Goal: Transaction & Acquisition: Purchase product/service

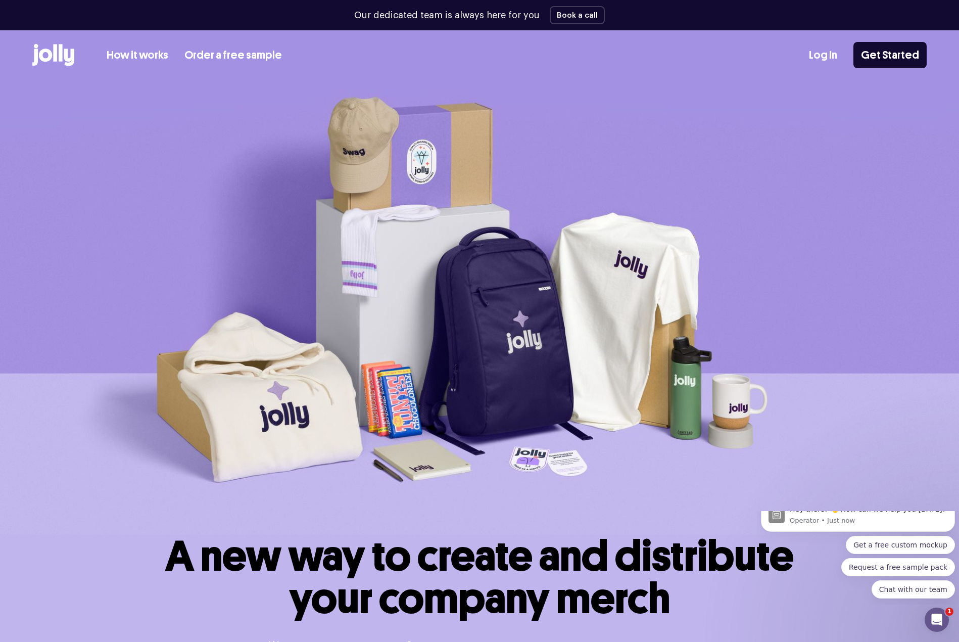
click at [151, 53] on link "How it works" at bounding box center [138, 55] width 62 height 17
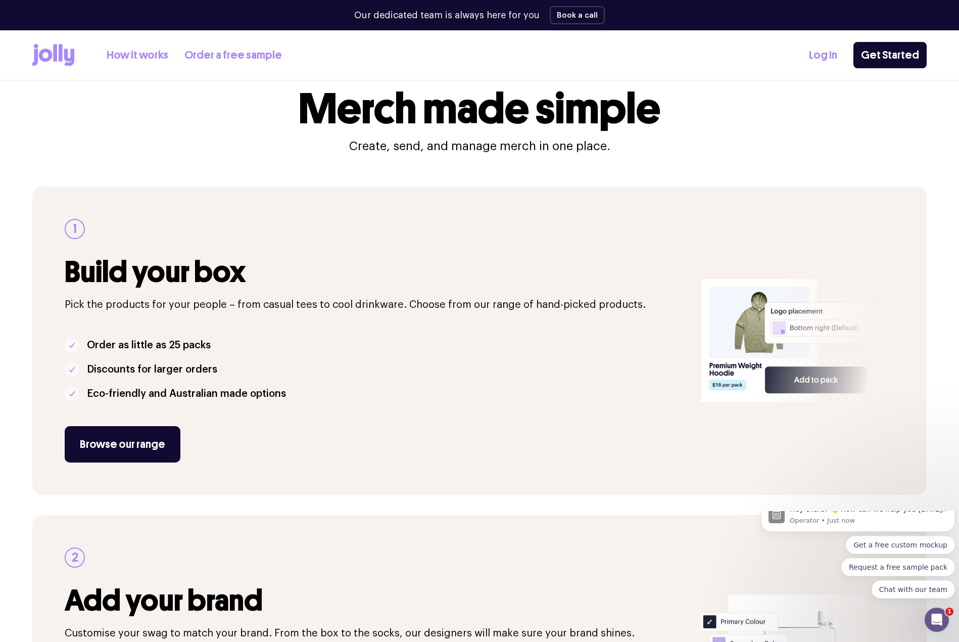
scroll to position [51, 0]
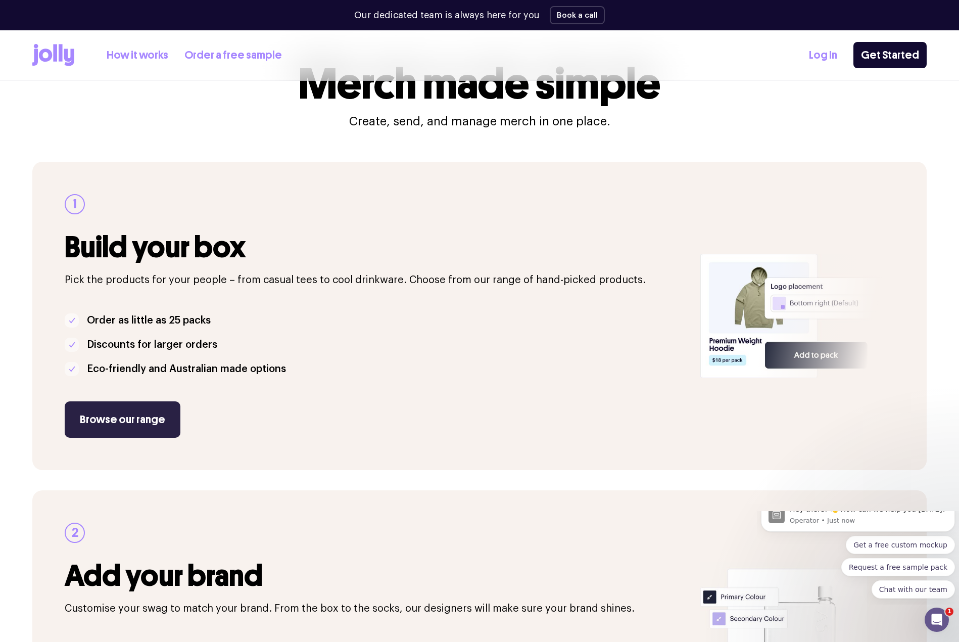
click at [103, 427] on link "Browse our range" at bounding box center [123, 419] width 116 height 36
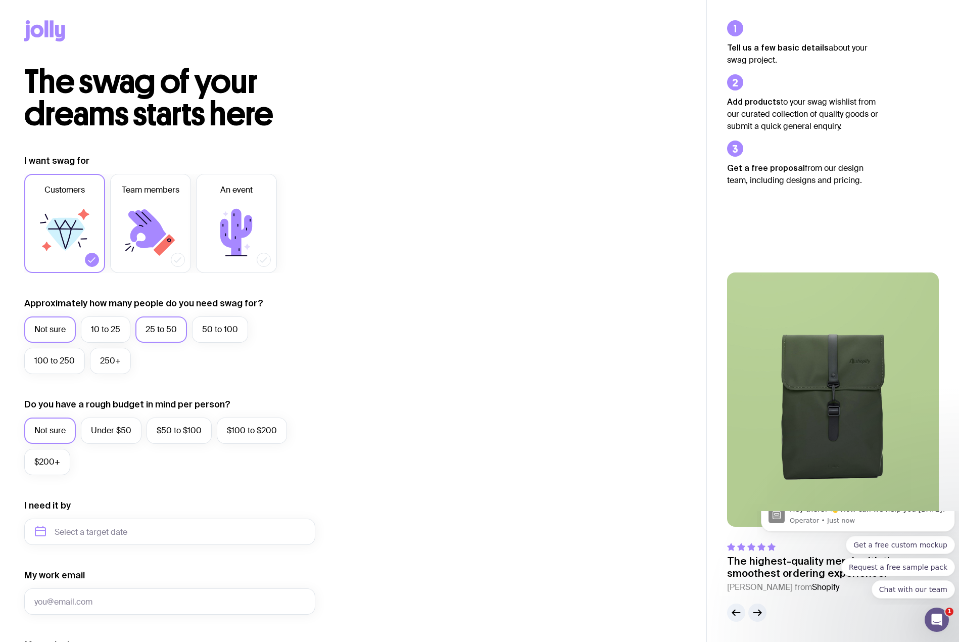
click at [182, 327] on label "25 to 50" at bounding box center [161, 329] width 52 height 26
click at [0, 0] on input "25 to 50" at bounding box center [0, 0] width 0 height 0
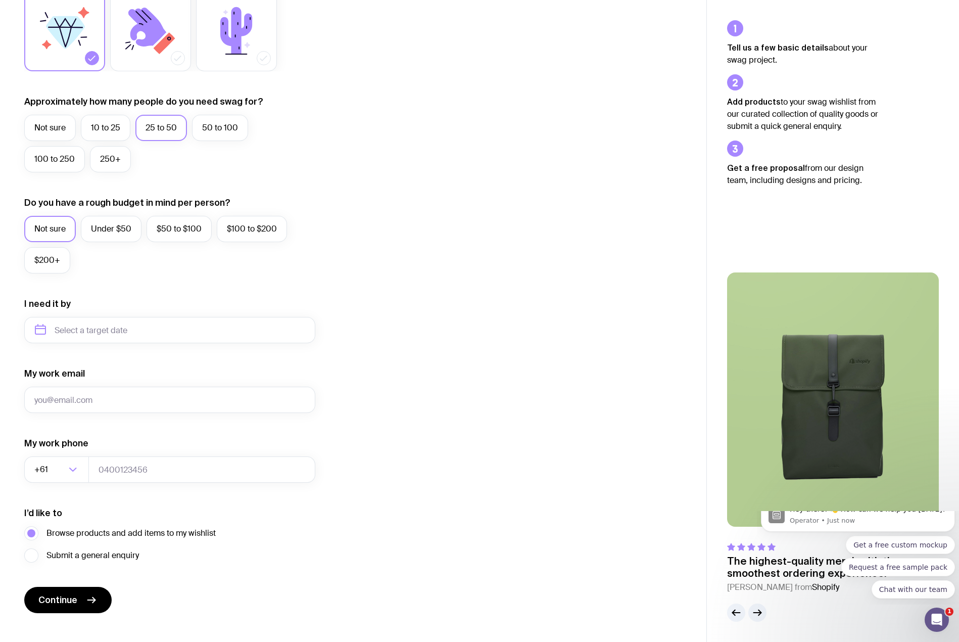
scroll to position [202, 0]
click at [125, 327] on input "text" at bounding box center [169, 329] width 291 height 26
click at [90, 450] on button "Nov" at bounding box center [88, 454] width 37 height 20
type input "[DATE]"
click at [97, 406] on input "My work email" at bounding box center [169, 399] width 291 height 26
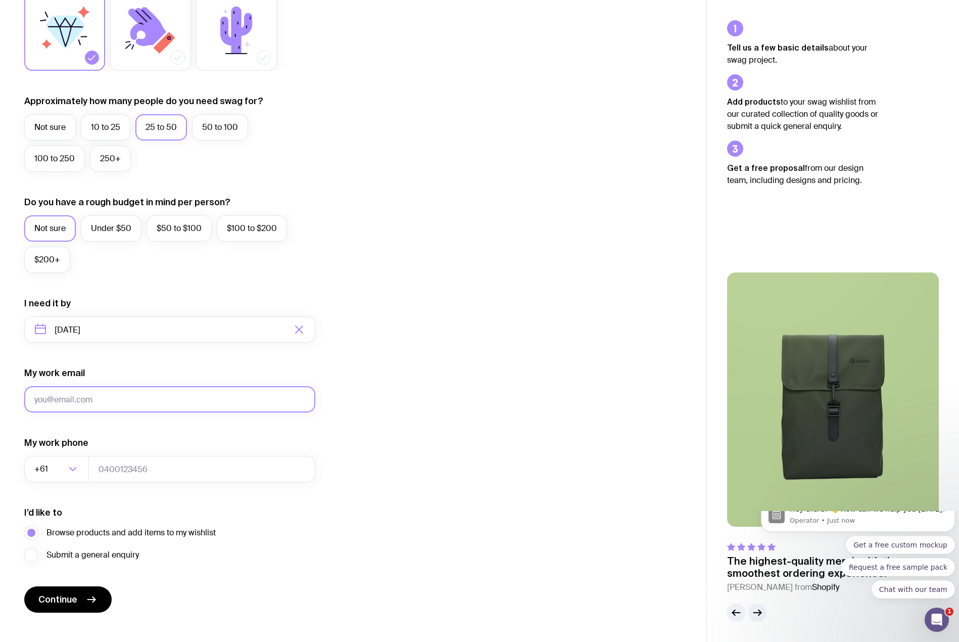
type input "[PERSON_NAME][EMAIL_ADDRESS][DOMAIN_NAME]"
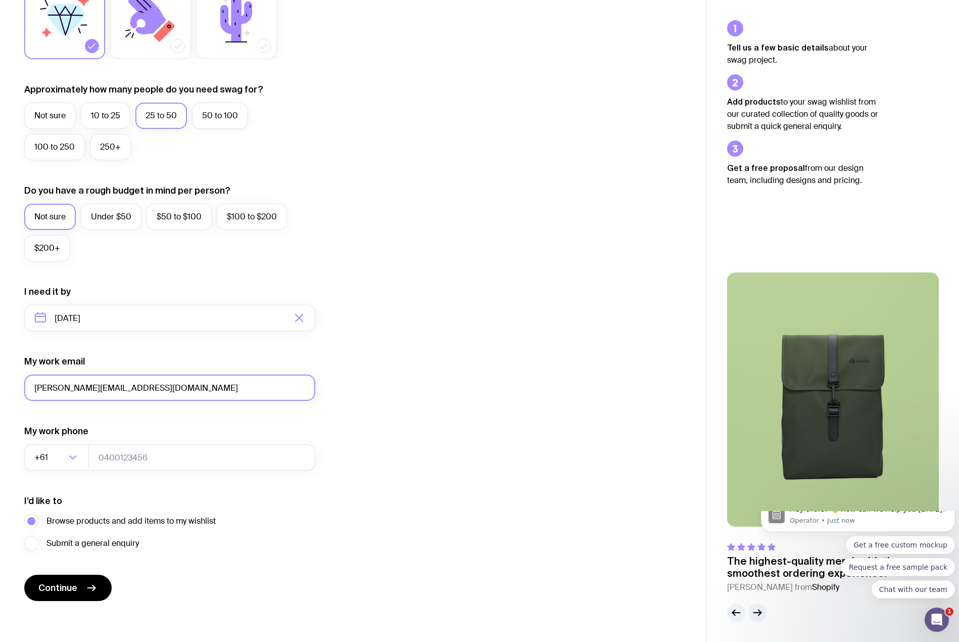
scroll to position [217, 0]
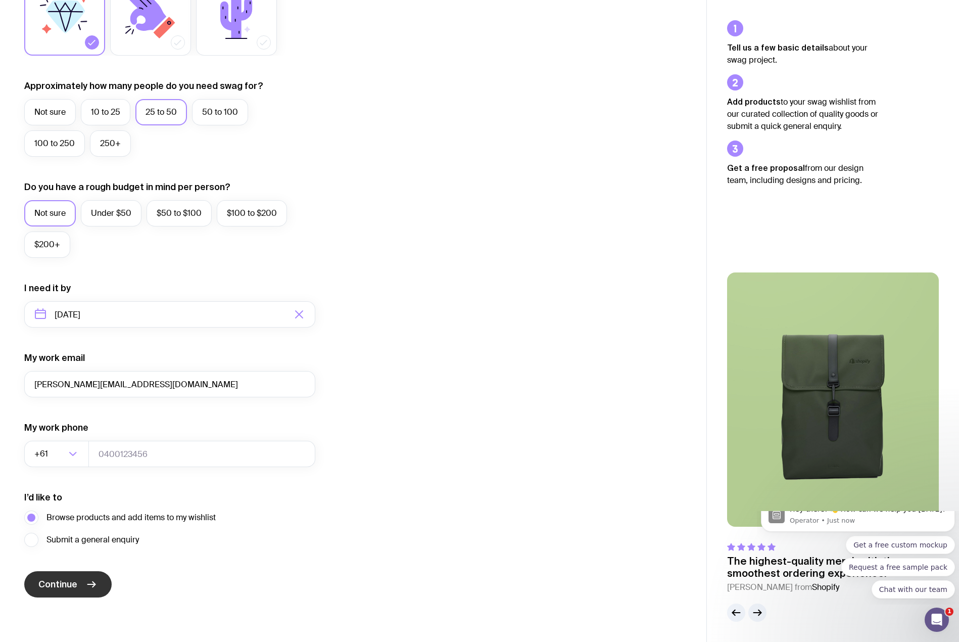
click at [85, 589] on icon "submit" at bounding box center [91, 584] width 12 height 12
click at [130, 461] on input "tel" at bounding box center [201, 454] width 227 height 26
type input "0427943949"
click at [81, 581] on button "Continue" at bounding box center [67, 584] width 87 height 26
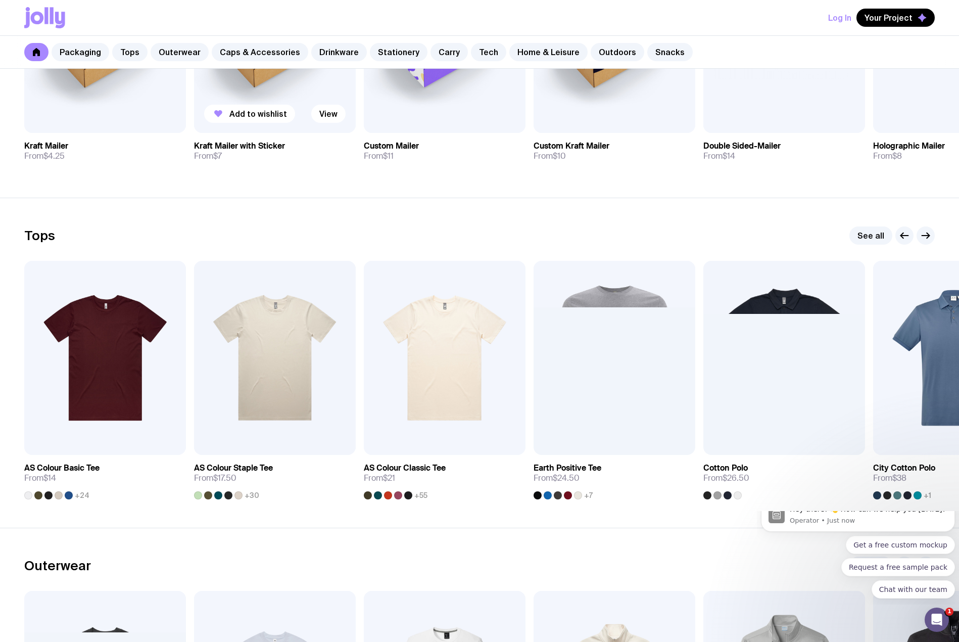
scroll to position [354, 0]
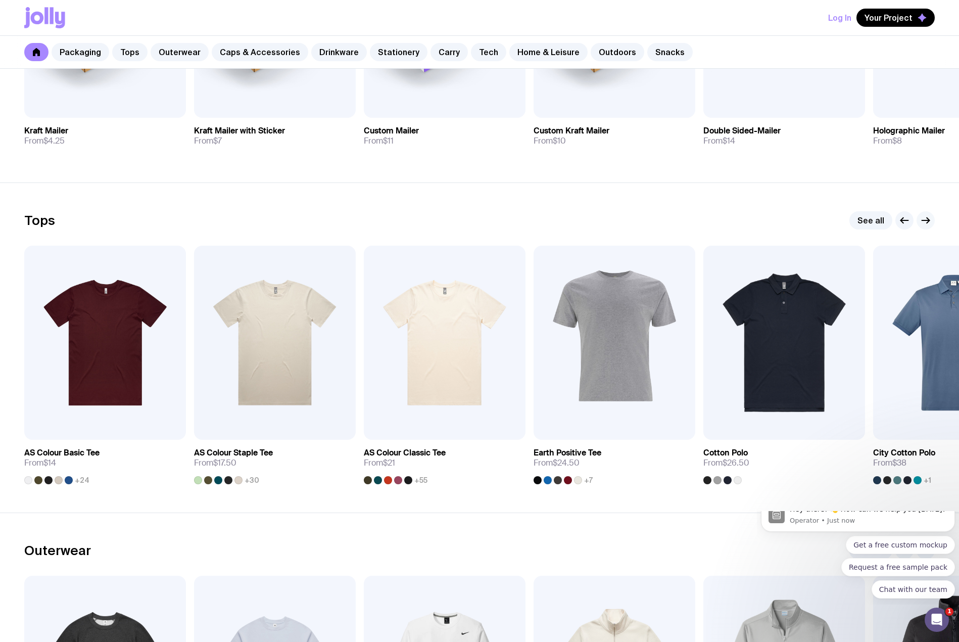
click at [929, 221] on icon "button" at bounding box center [926, 220] width 12 height 12
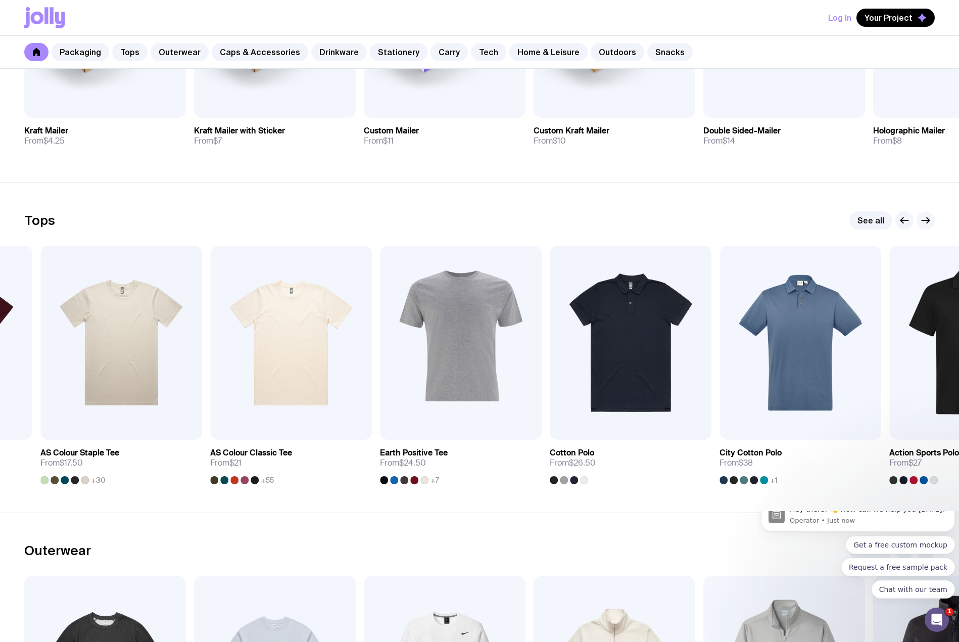
click at [929, 221] on icon "button" at bounding box center [926, 220] width 12 height 12
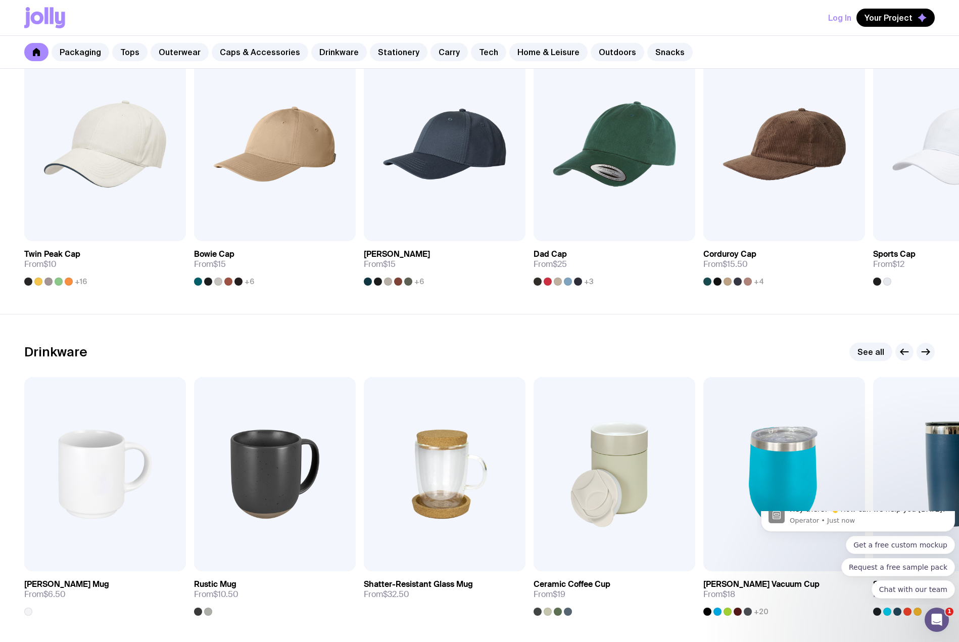
scroll to position [1364, 0]
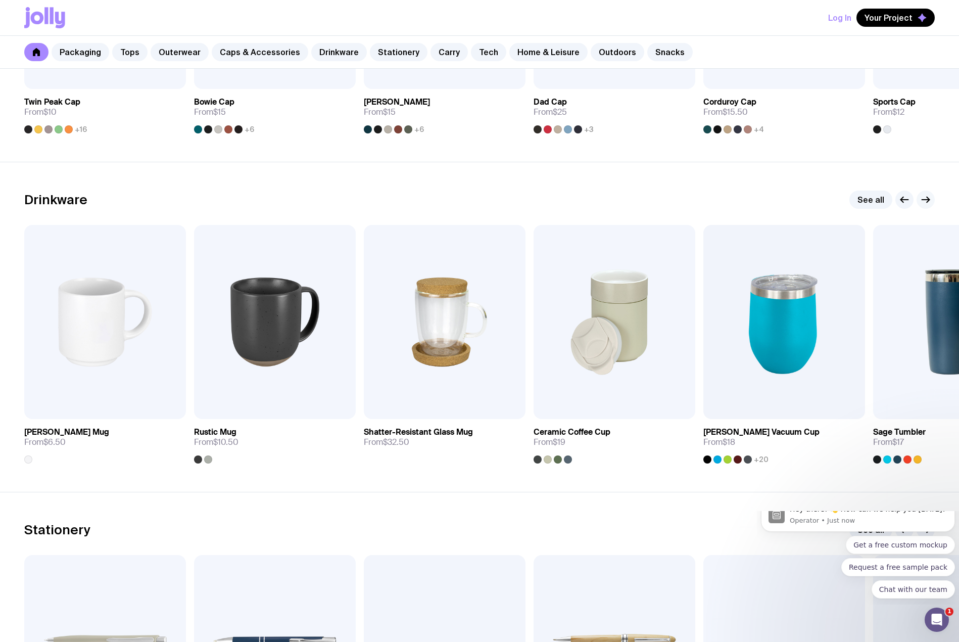
click at [929, 200] on g "button" at bounding box center [926, 200] width 8 height 6
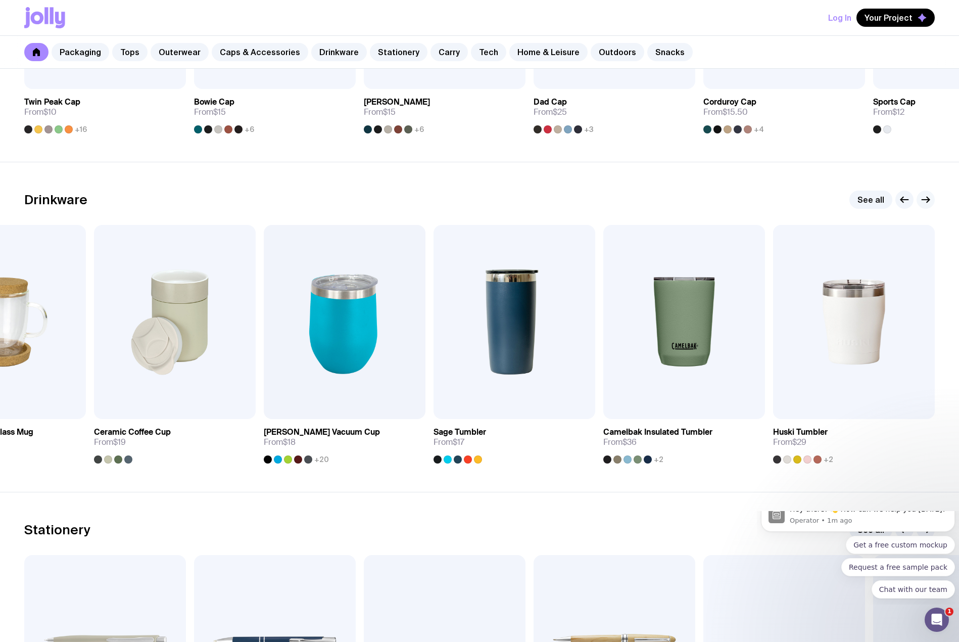
click at [929, 200] on g "button" at bounding box center [926, 200] width 8 height 6
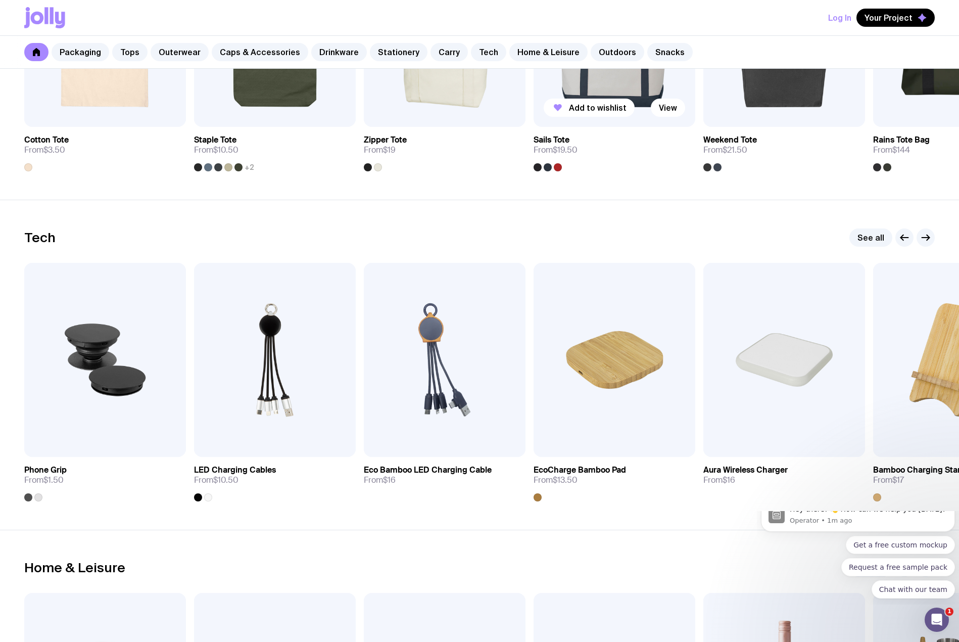
scroll to position [2324, 0]
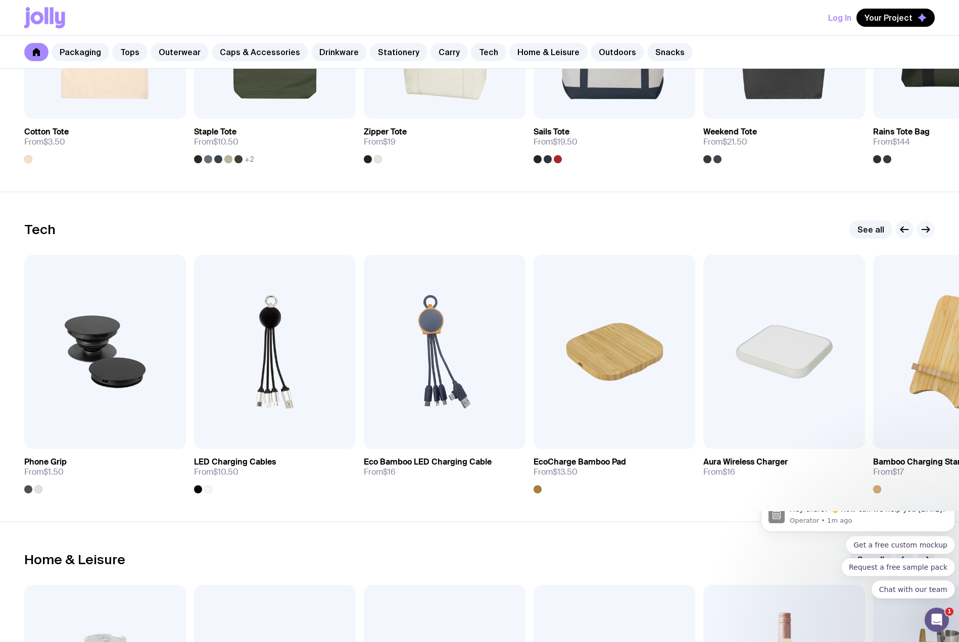
click at [926, 228] on icon "button" at bounding box center [926, 229] width 12 height 12
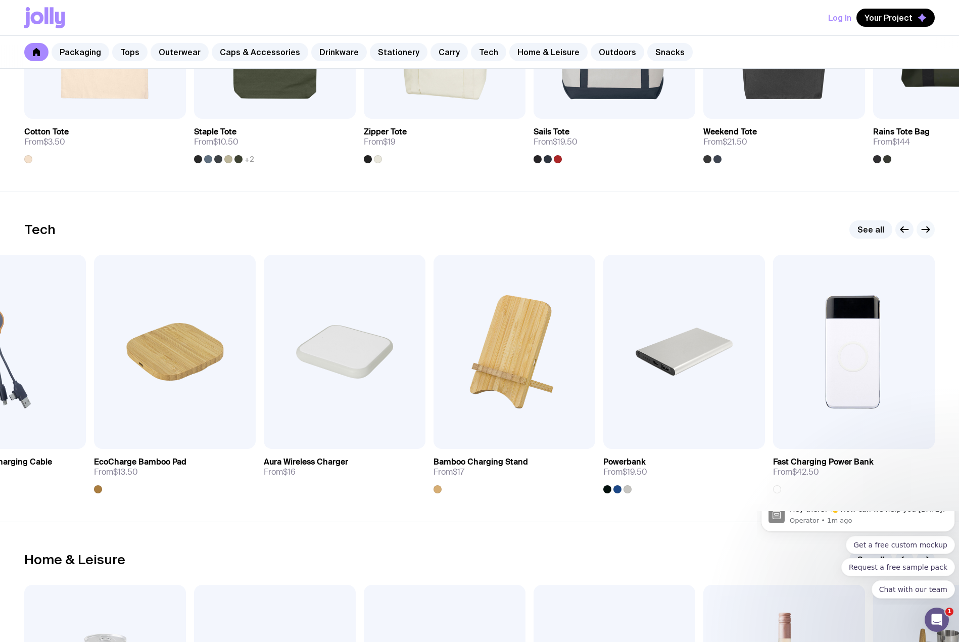
click at [926, 228] on icon "button" at bounding box center [926, 229] width 12 height 12
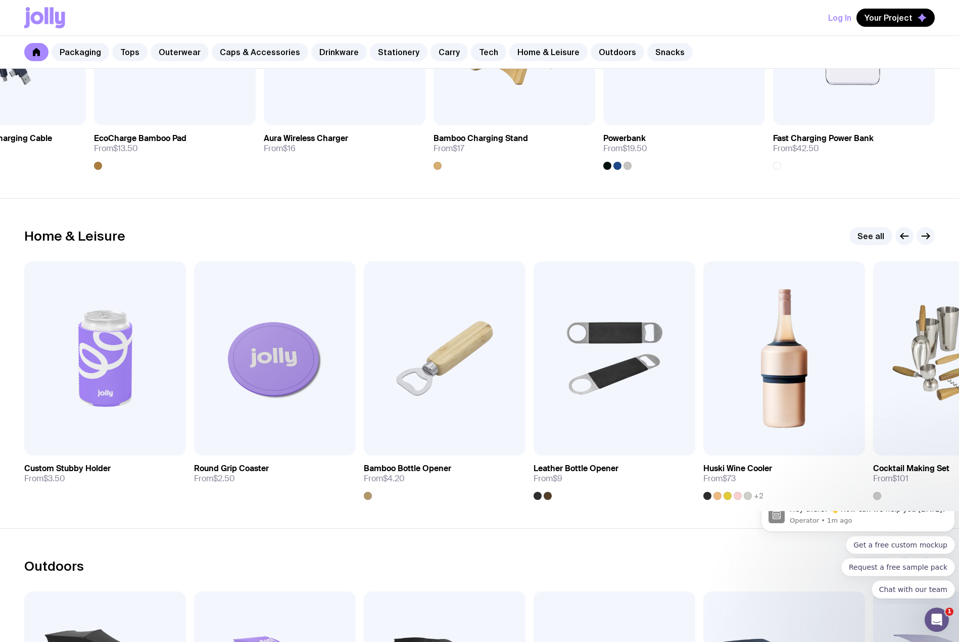
scroll to position [2678, 0]
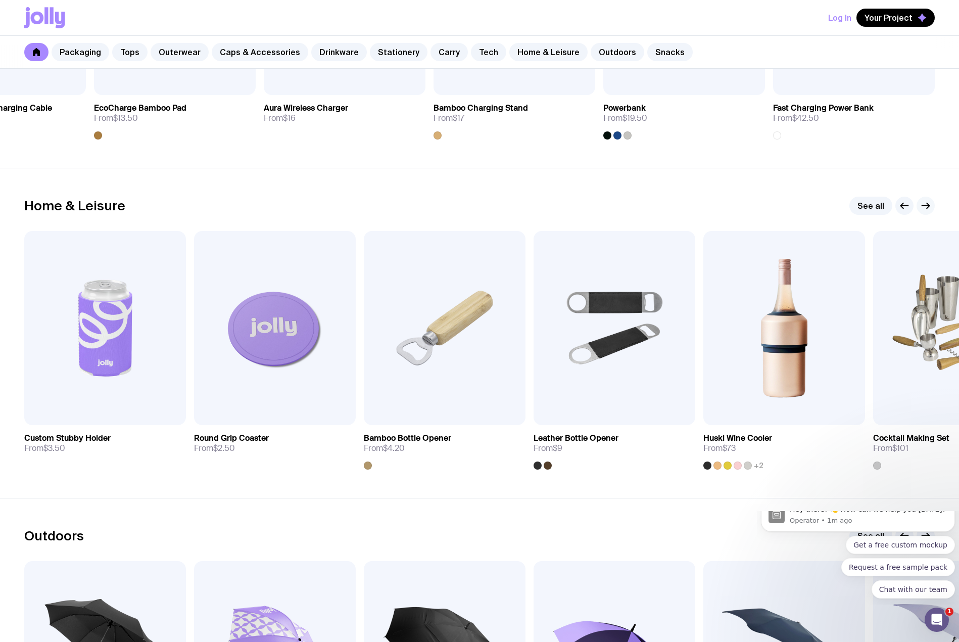
click at [927, 207] on icon "button" at bounding box center [926, 206] width 12 height 12
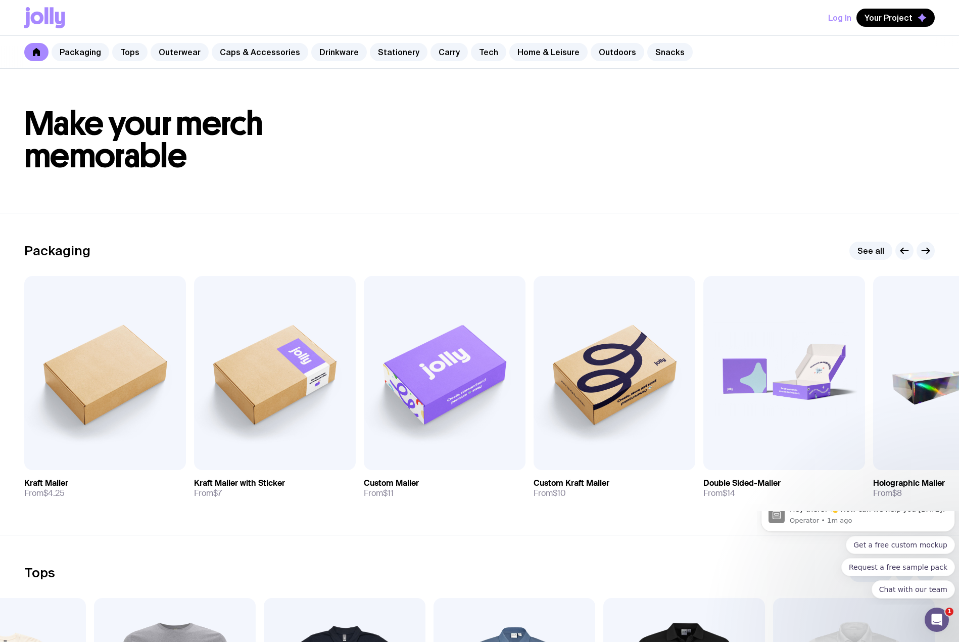
scroll to position [0, 0]
